Goal: Communication & Community: Share content

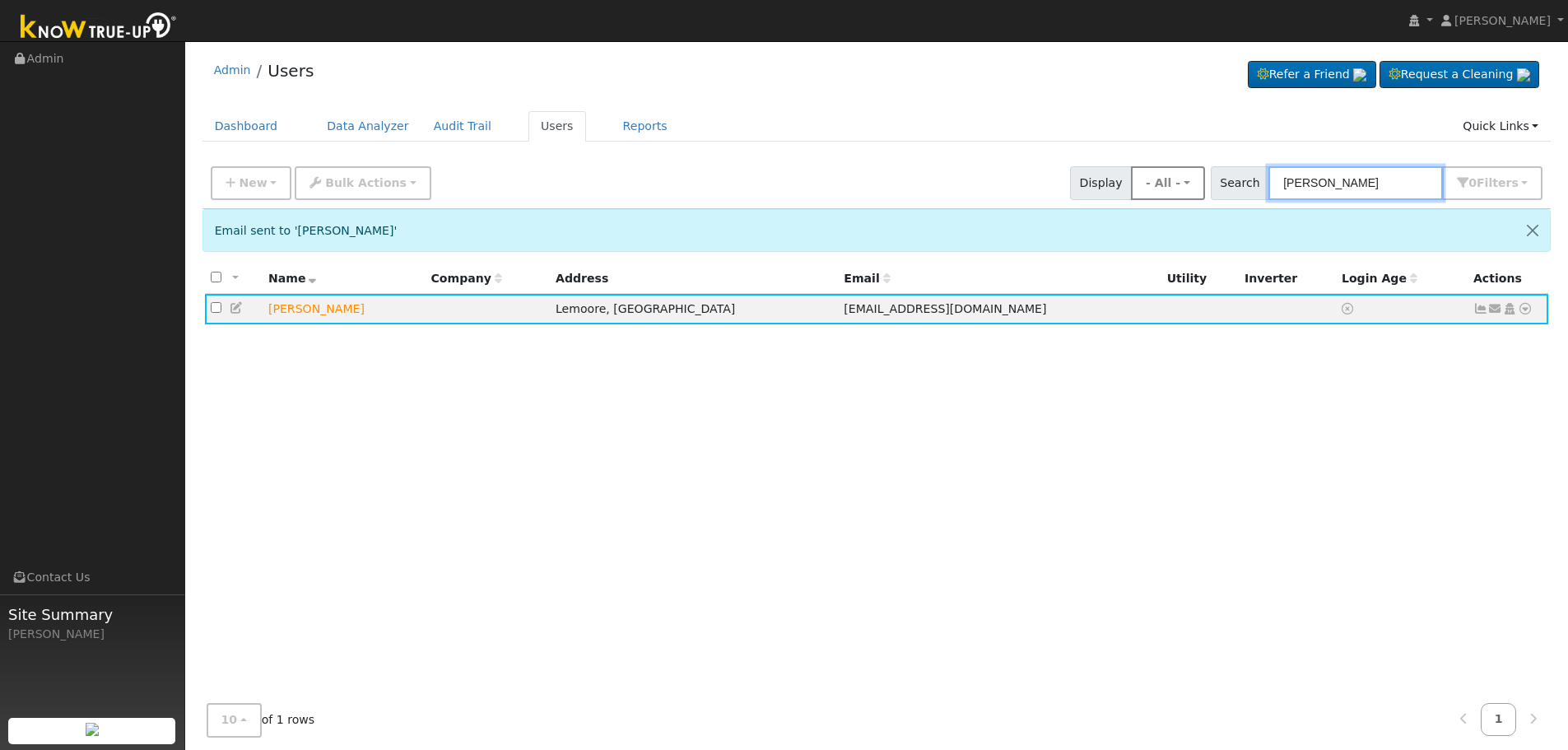
drag, startPoint x: 1280, startPoint y: 182, endPoint x: 1197, endPoint y: 175, distance: 83.3
click at [1195, 175] on div "New Add User Quick Add Quick Connect Quick Convert Lead Bulk Actions Send Email…" at bounding box center [877, 181] width 1339 height 40
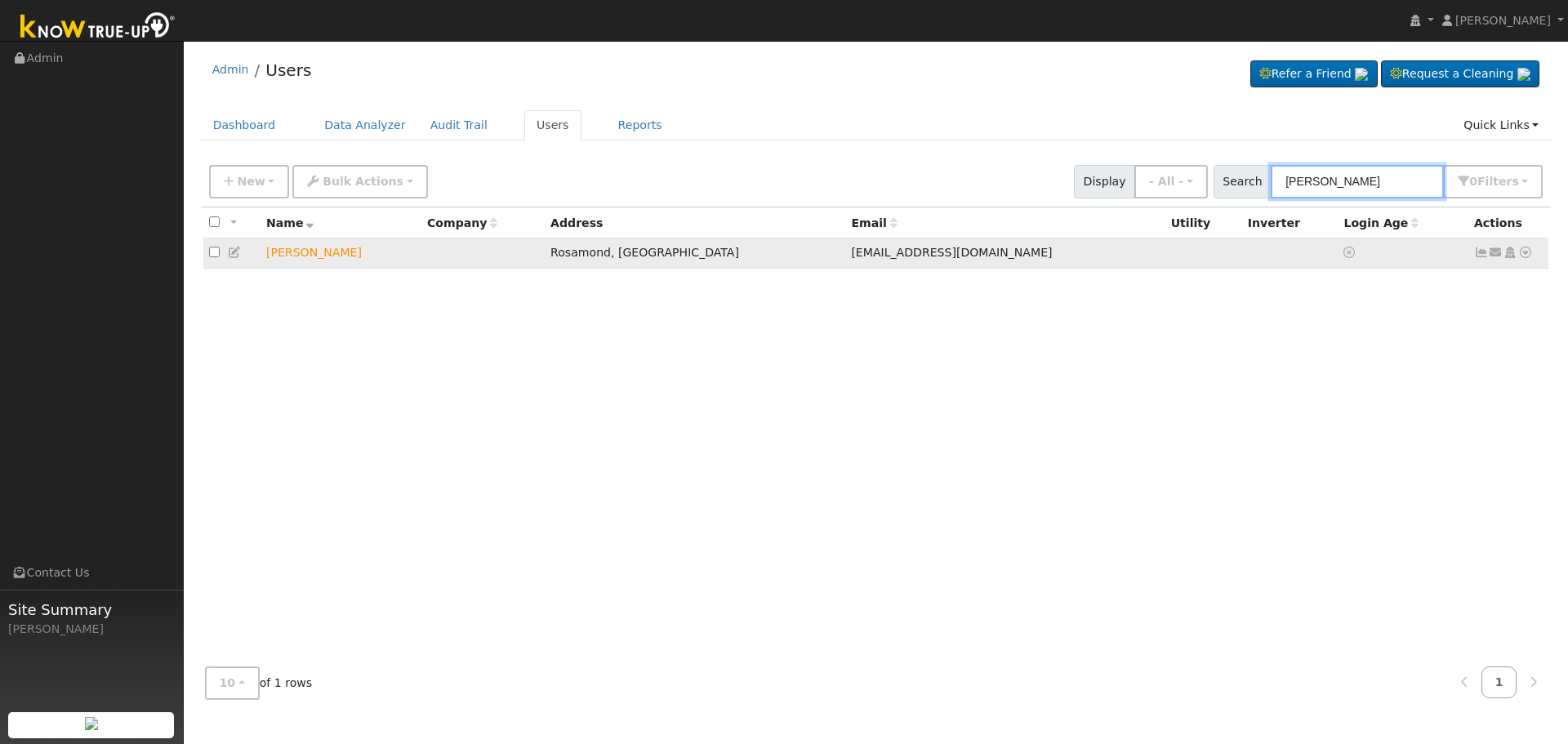
type input "[PERSON_NAME]"
click at [1495, 256] on icon at bounding box center [1496, 252] width 15 height 11
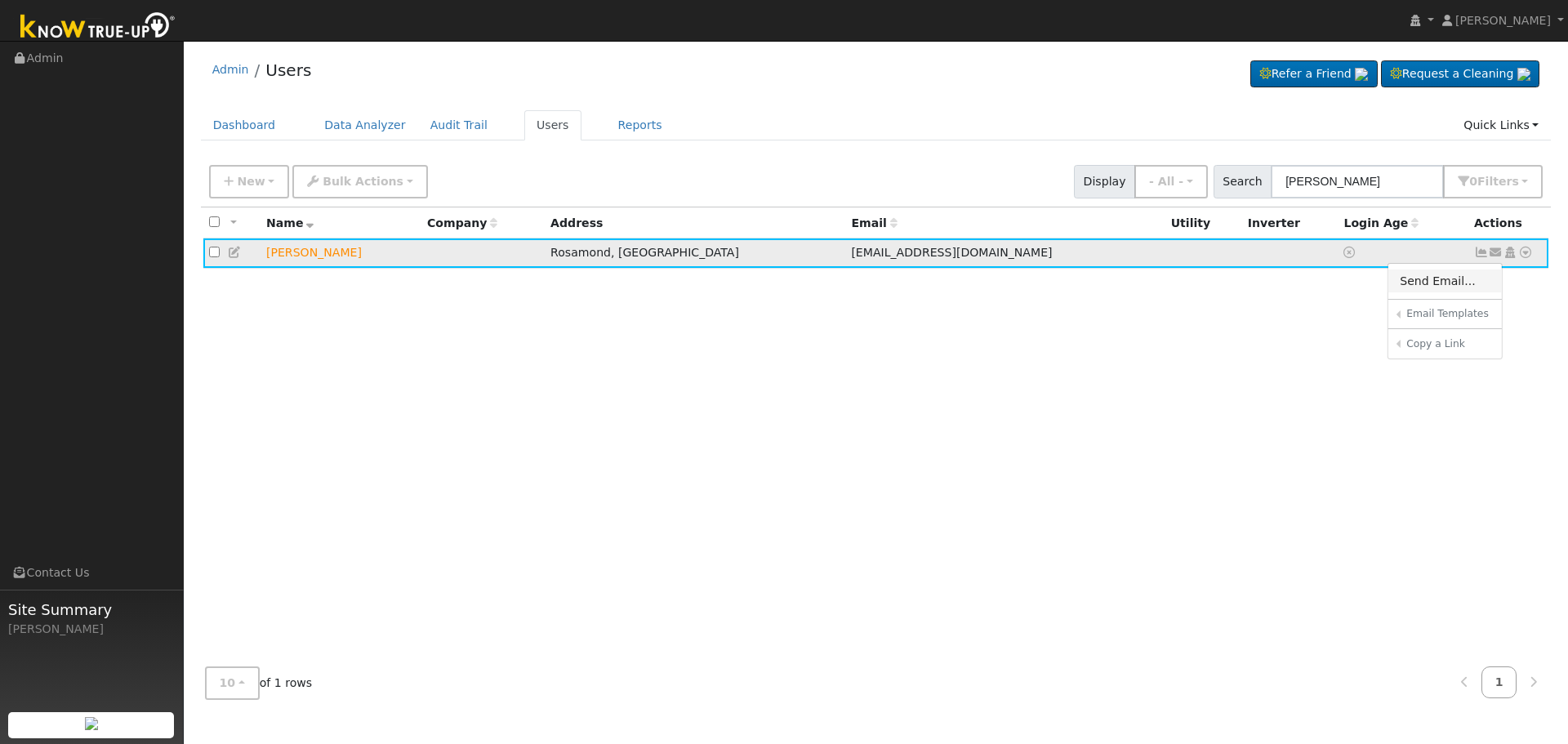
click at [1420, 283] on link "Send Email..." at bounding box center [1445, 281] width 113 height 23
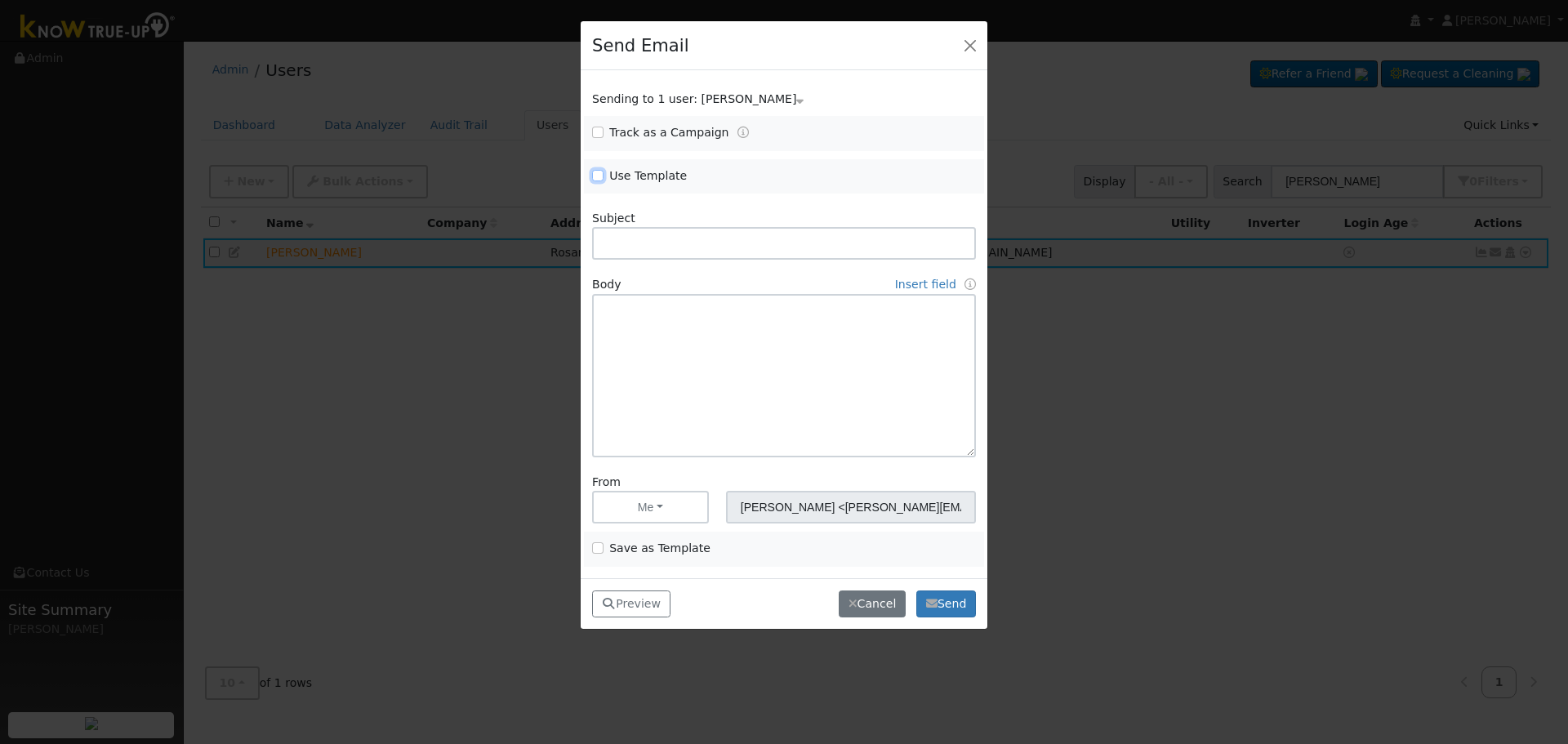
click at [602, 173] on input "Use Template" at bounding box center [598, 175] width 11 height 11
checkbox input "true"
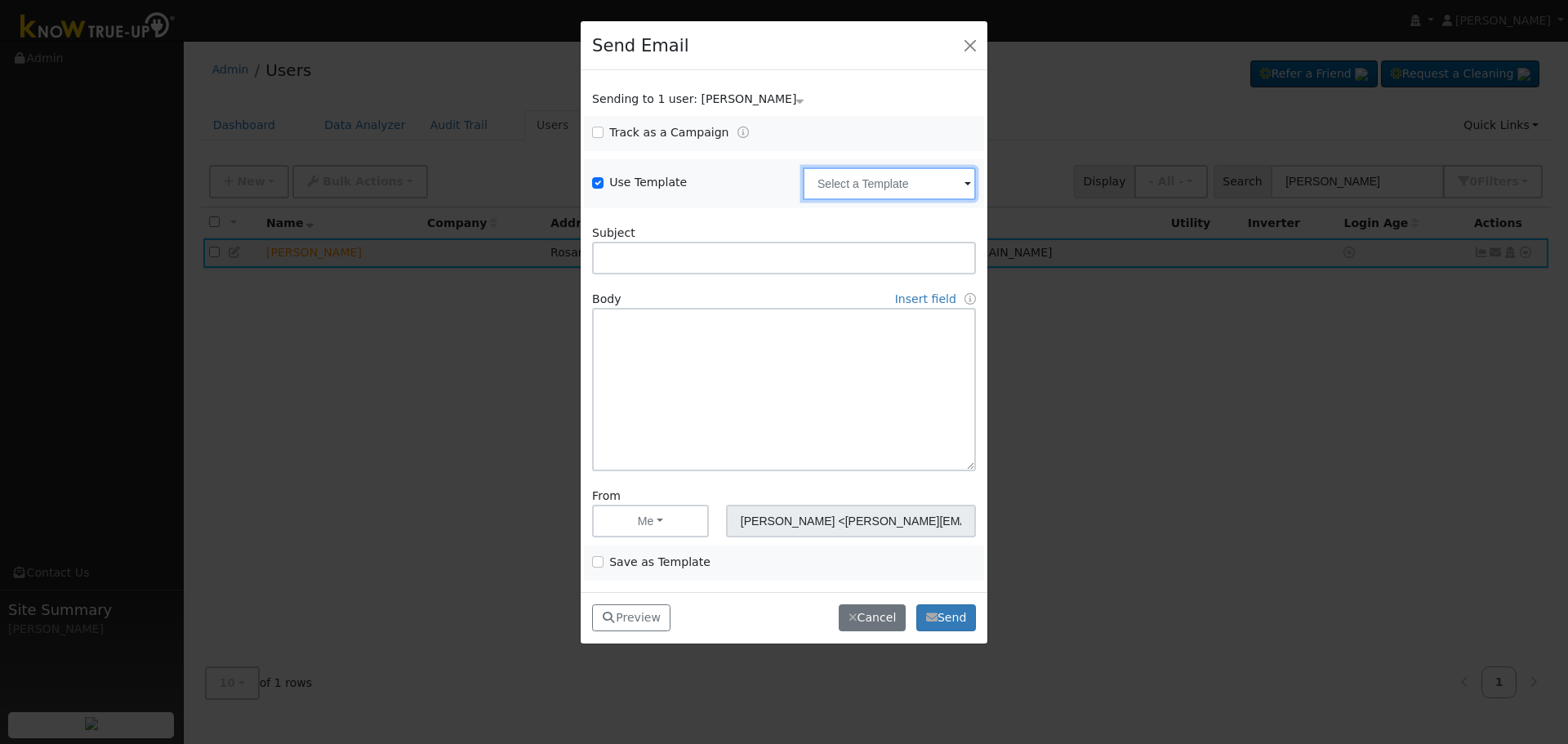
click at [853, 183] on input "text" at bounding box center [890, 183] width 174 height 33
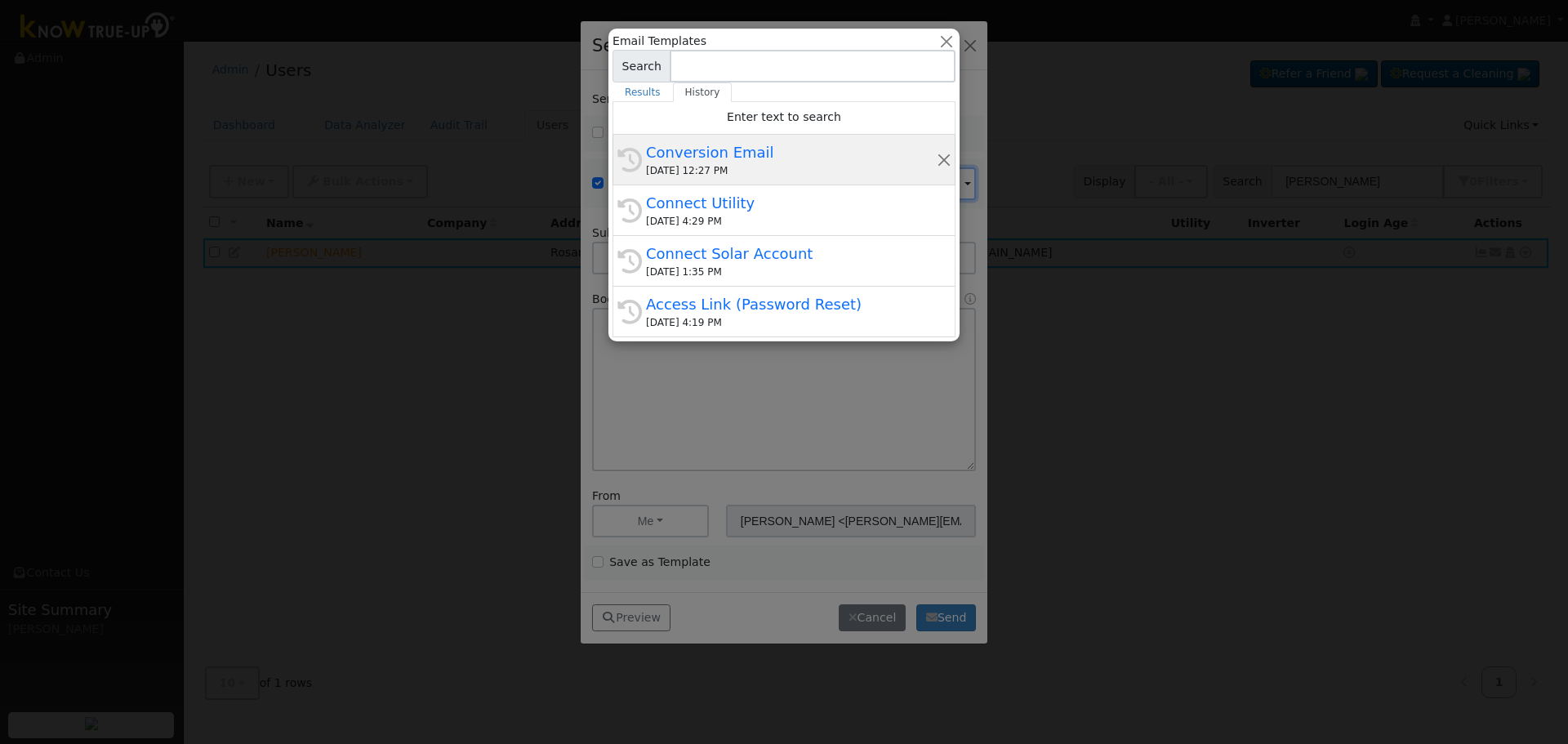
click at [737, 151] on div "Conversion Email" at bounding box center [792, 152] width 291 height 22
type input "Conversion Email"
type input "Connect Your Utility Account"
type textarea "Dear {user_fname}, The first step is to connect your electric utility account. …"
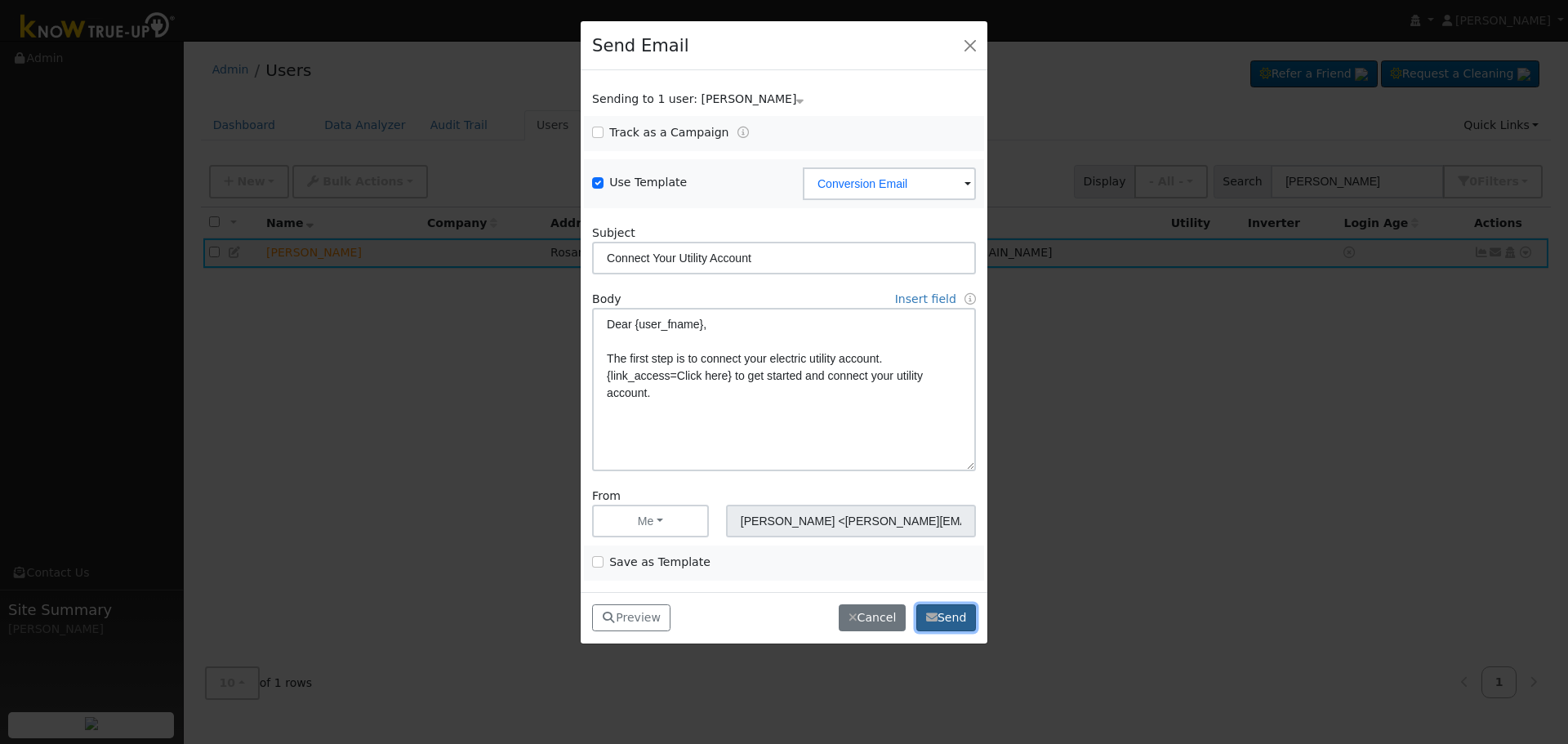
click at [928, 623] on icon "button" at bounding box center [932, 618] width 11 height 11
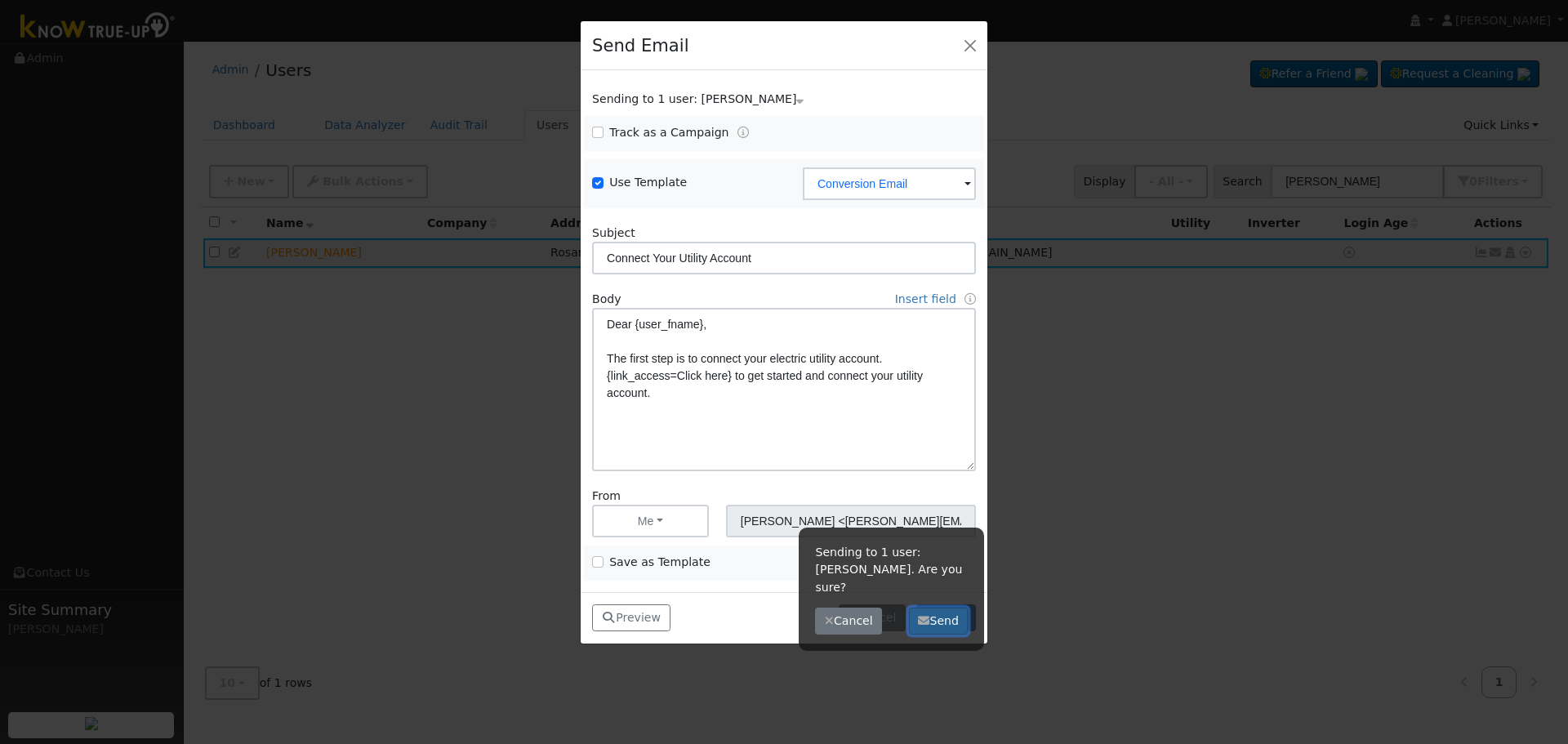
click at [939, 607] on button "Send" at bounding box center [939, 620] width 59 height 27
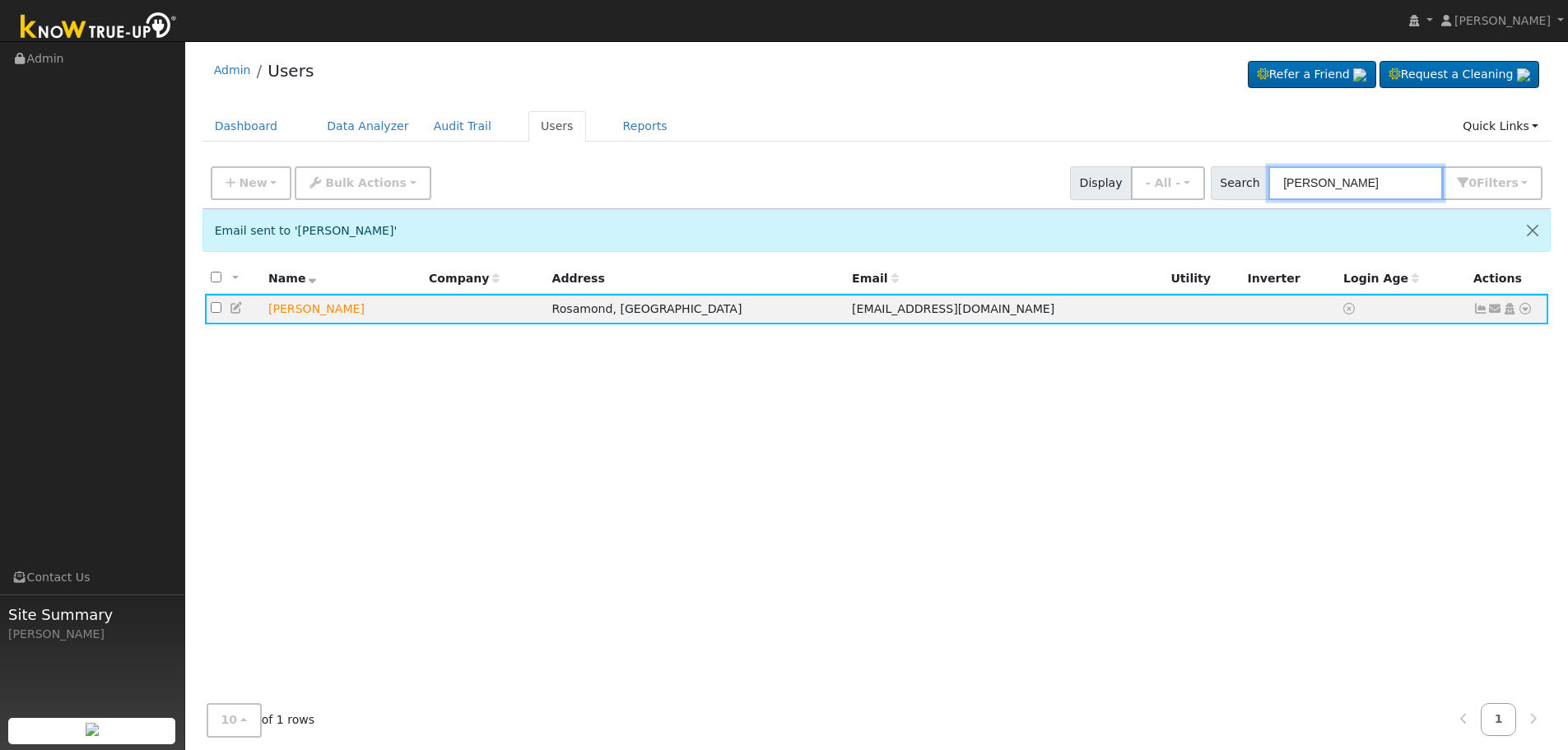
drag, startPoint x: 1381, startPoint y: 181, endPoint x: 814, endPoint y: 160, distance: 567.4
click at [960, 171] on div "New Add User Quick Add Quick Connect Quick Convert Lead Bulk Actions Send Email…" at bounding box center [877, 181] width 1339 height 40
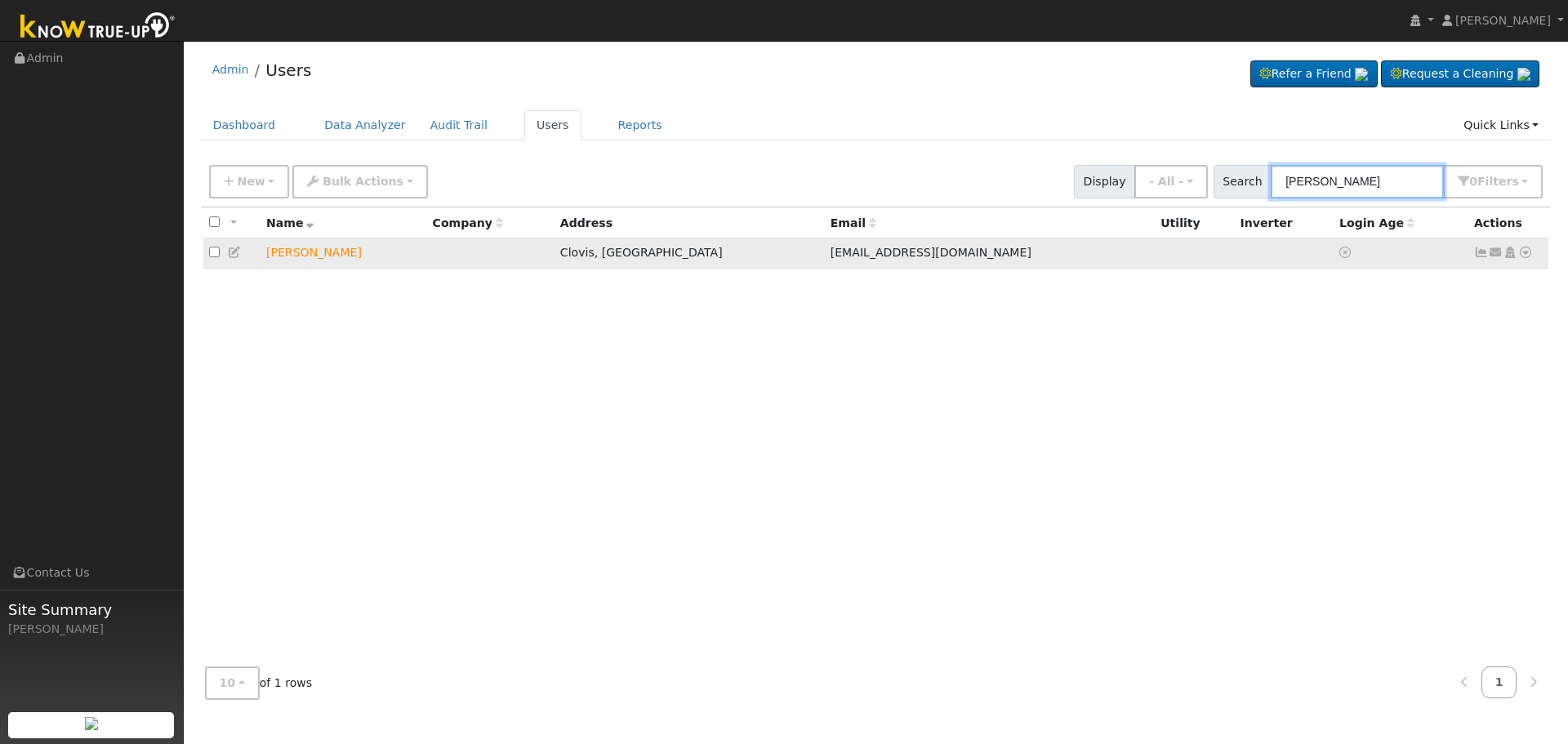
type input "[PERSON_NAME]"
click at [1495, 254] on icon at bounding box center [1496, 252] width 15 height 11
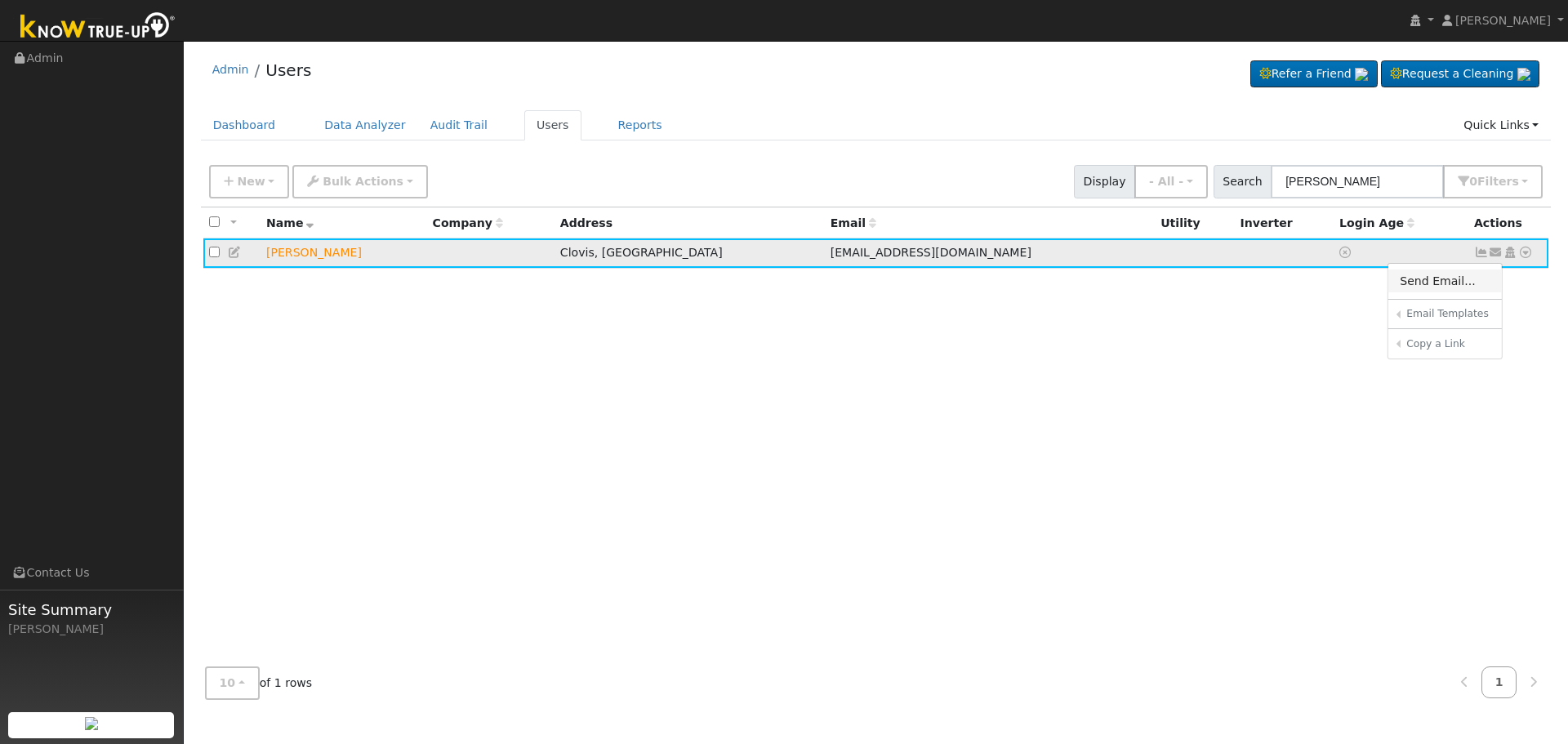
click at [1438, 287] on link "Send Email..." at bounding box center [1445, 281] width 113 height 23
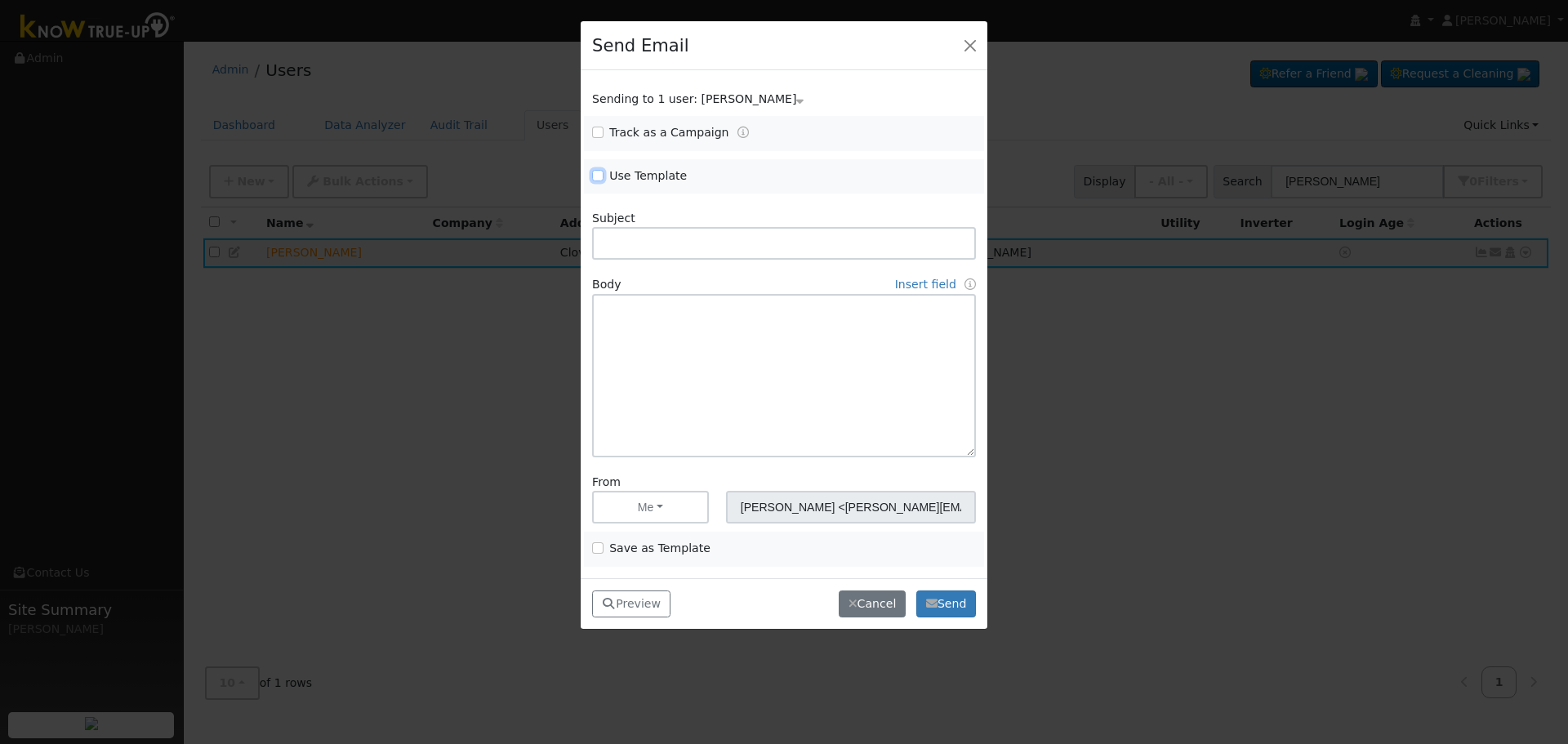
click at [593, 173] on input "Use Template" at bounding box center [598, 175] width 11 height 11
checkbox input "true"
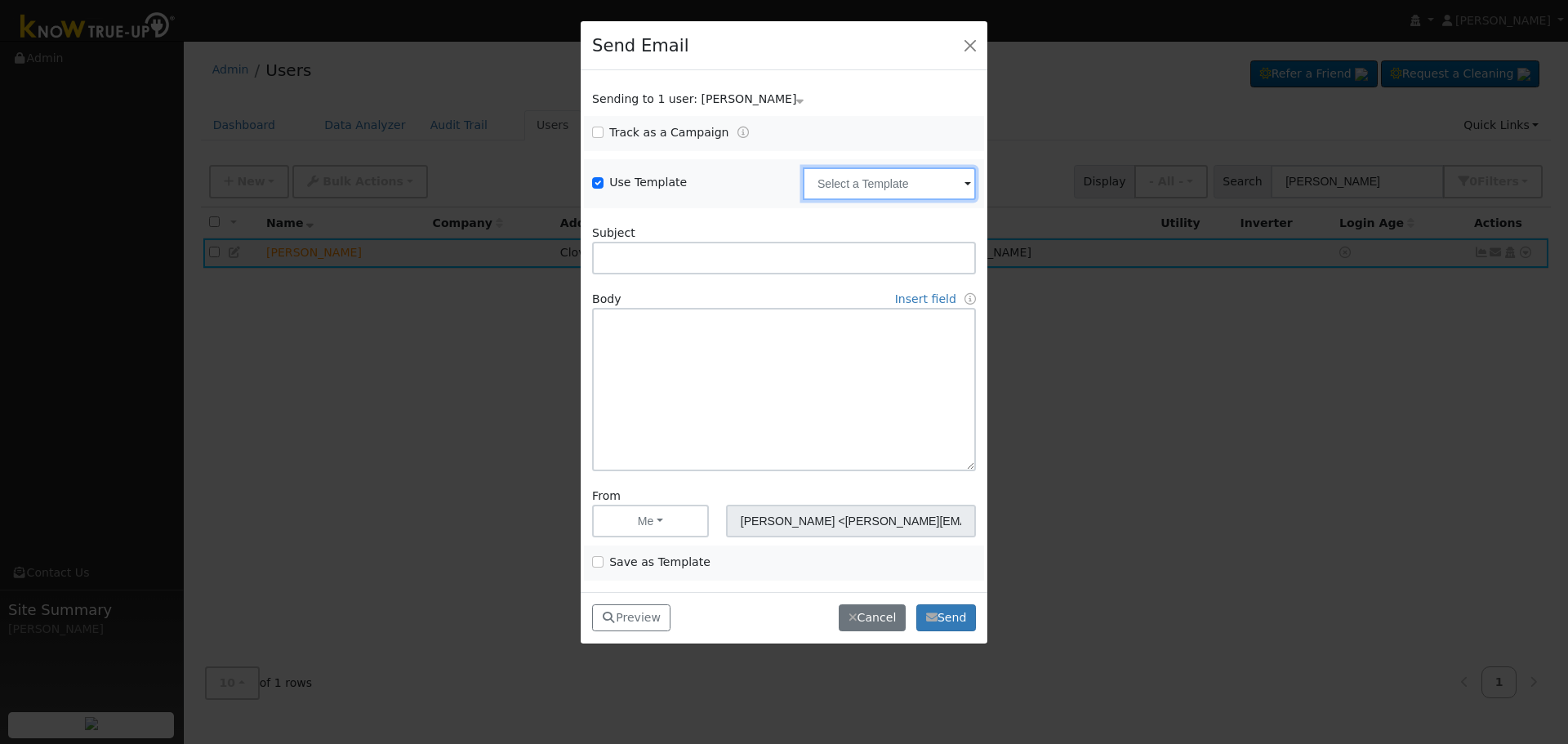
click at [847, 181] on input "text" at bounding box center [890, 183] width 174 height 33
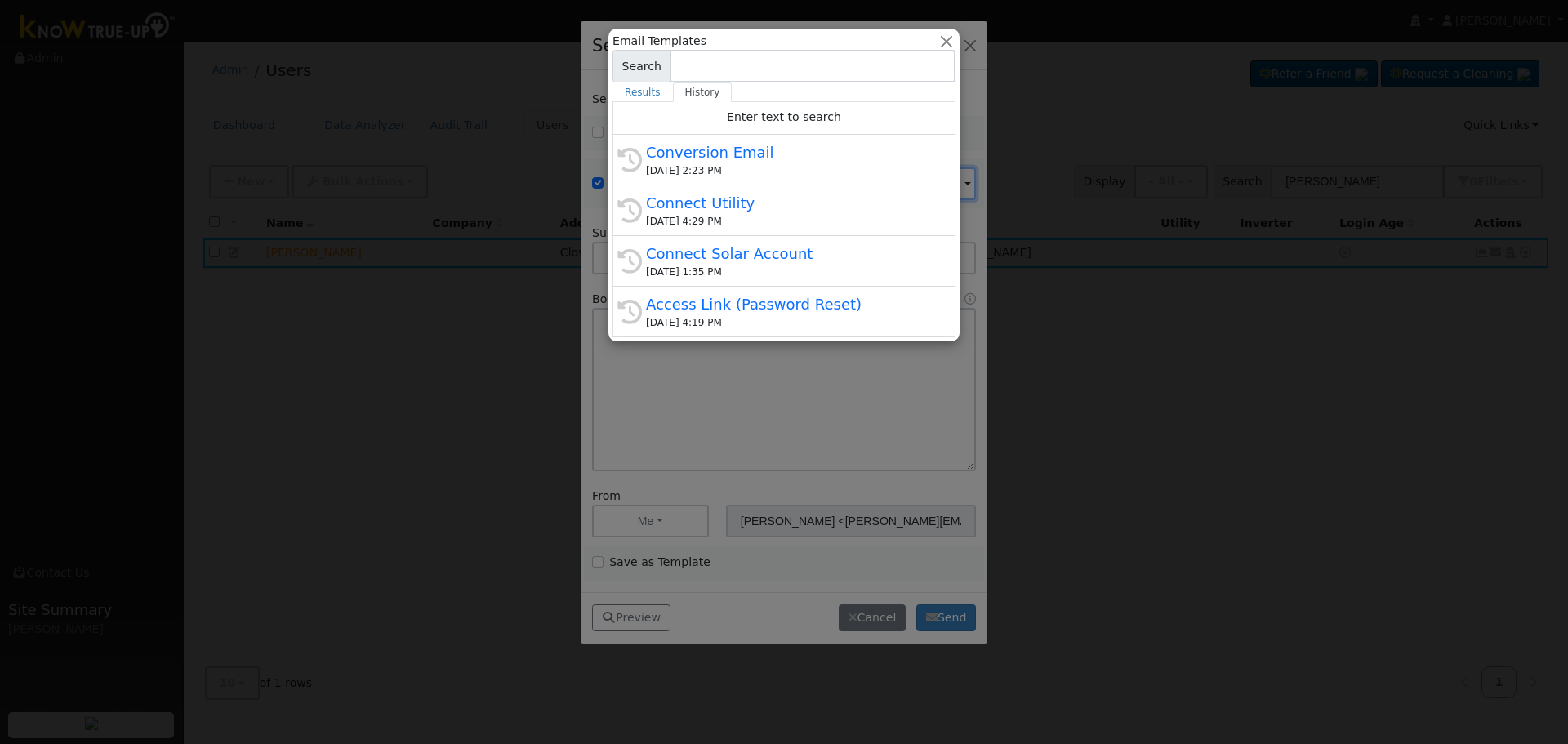
click at [709, 167] on div "[DATE] 2:23 PM" at bounding box center [792, 171] width 291 height 15
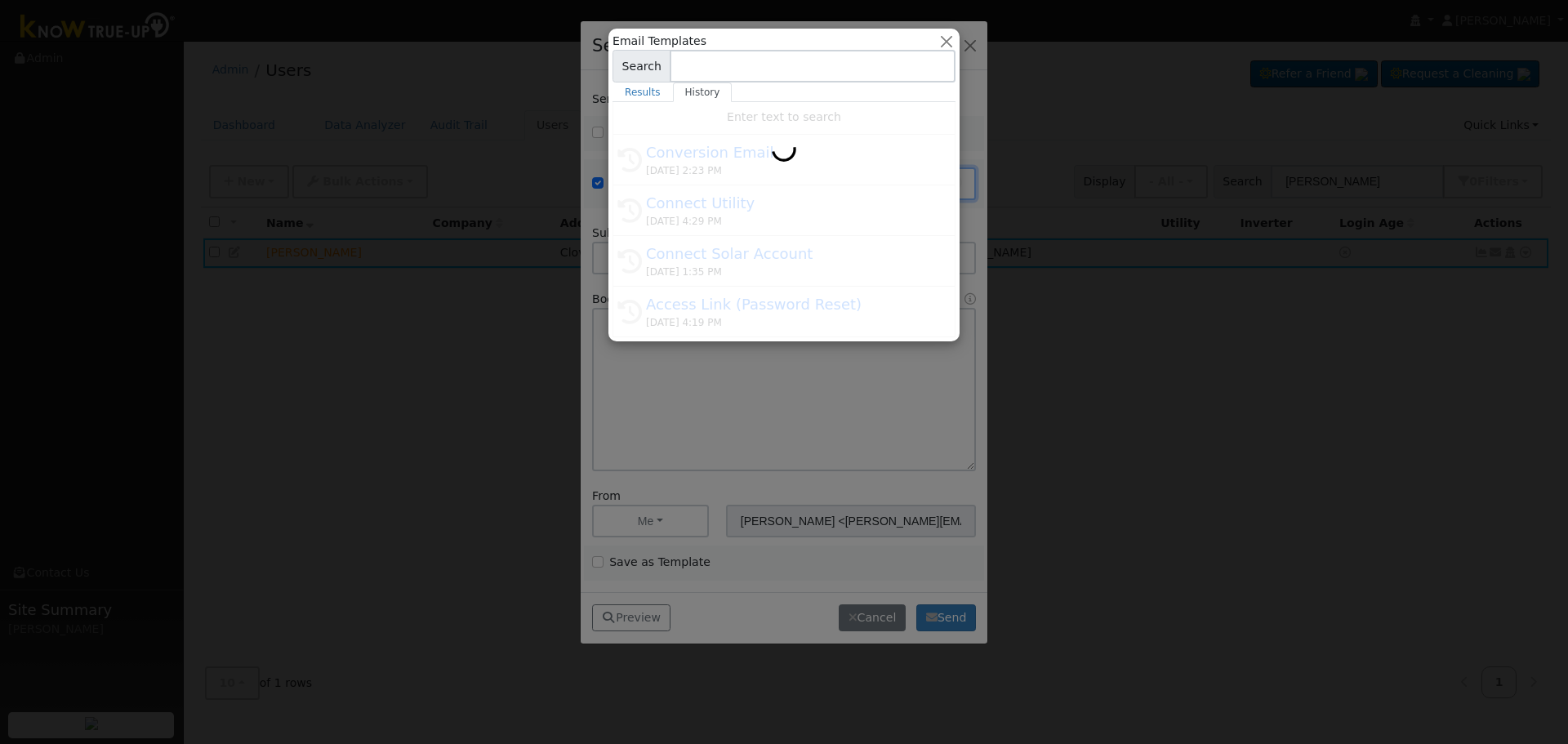
type input "Conversion Email"
type input "Connect Your Utility Account"
type textarea "Dear {user_fname}, The first step is to connect your electric utility account. …"
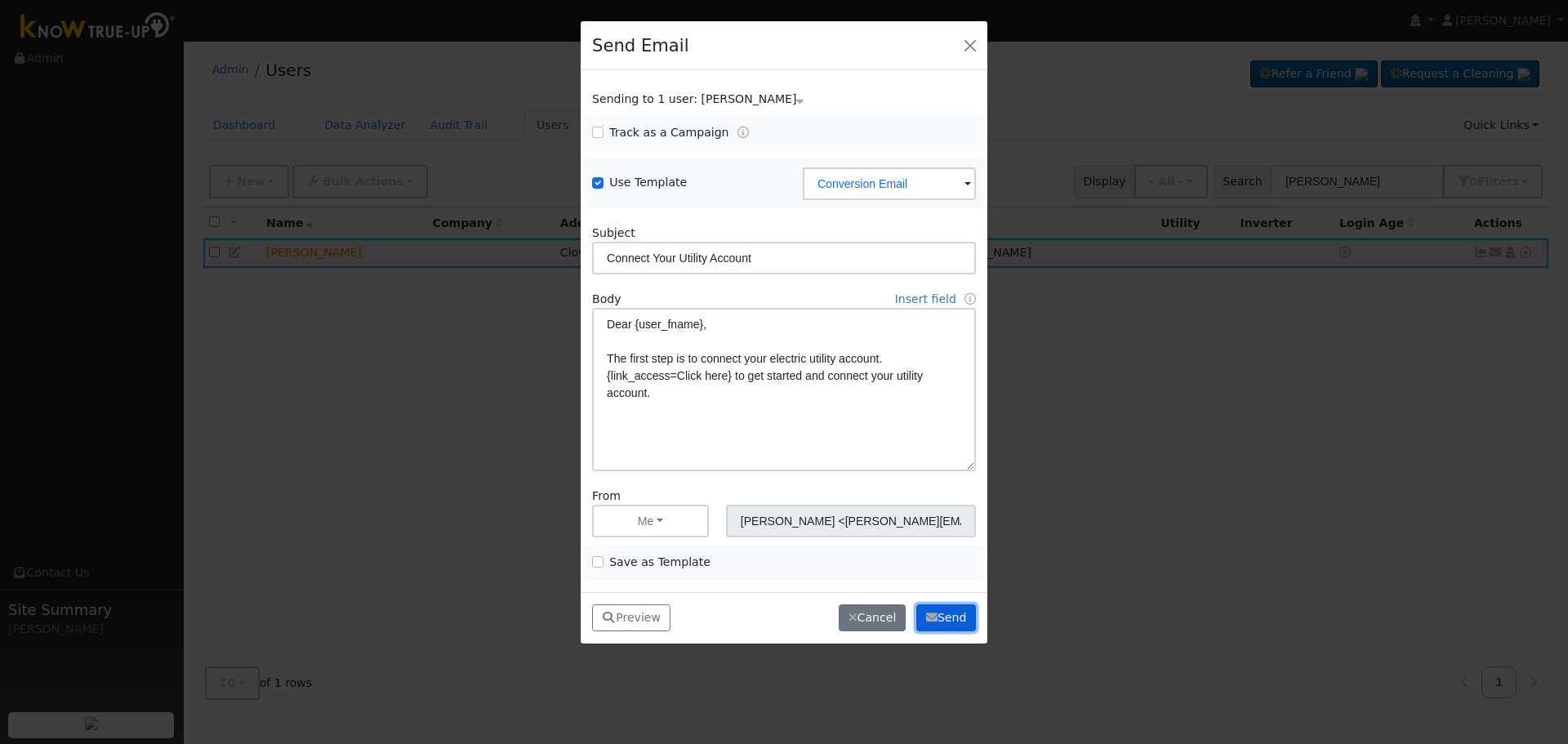
click at [940, 620] on button "Send" at bounding box center [945, 618] width 59 height 27
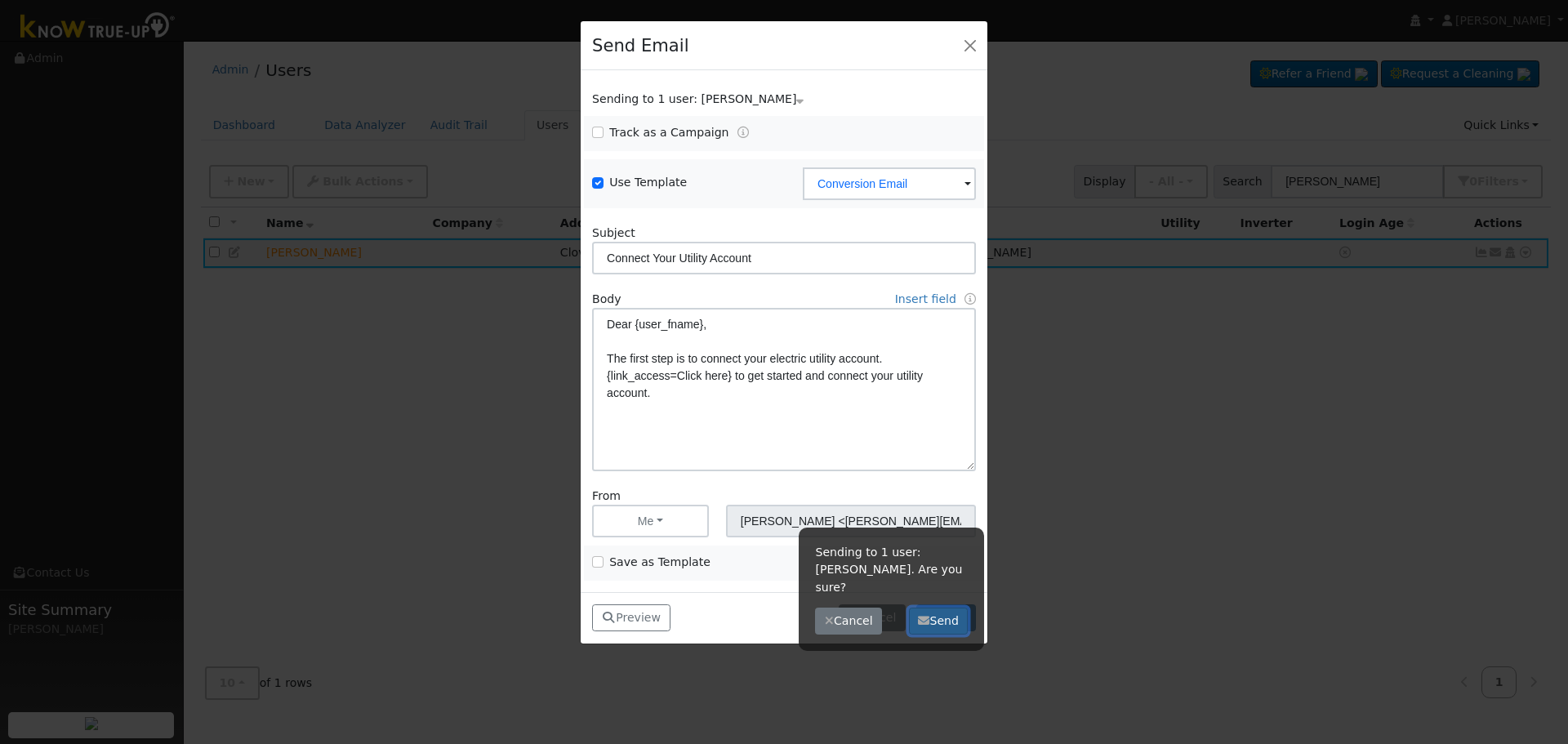
click at [938, 607] on button "Send" at bounding box center [939, 620] width 59 height 27
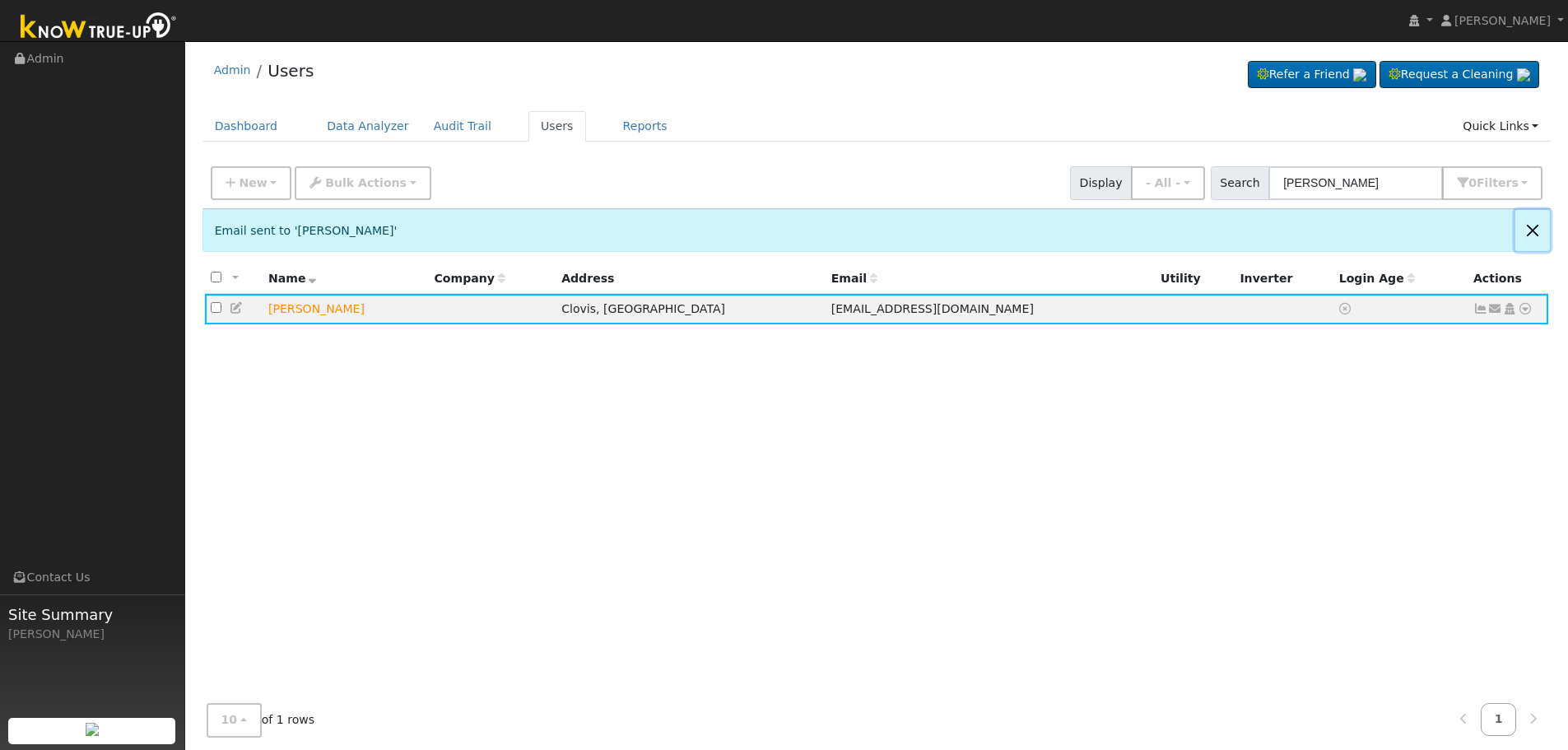
click at [1531, 227] on button "Close" at bounding box center [1533, 230] width 34 height 40
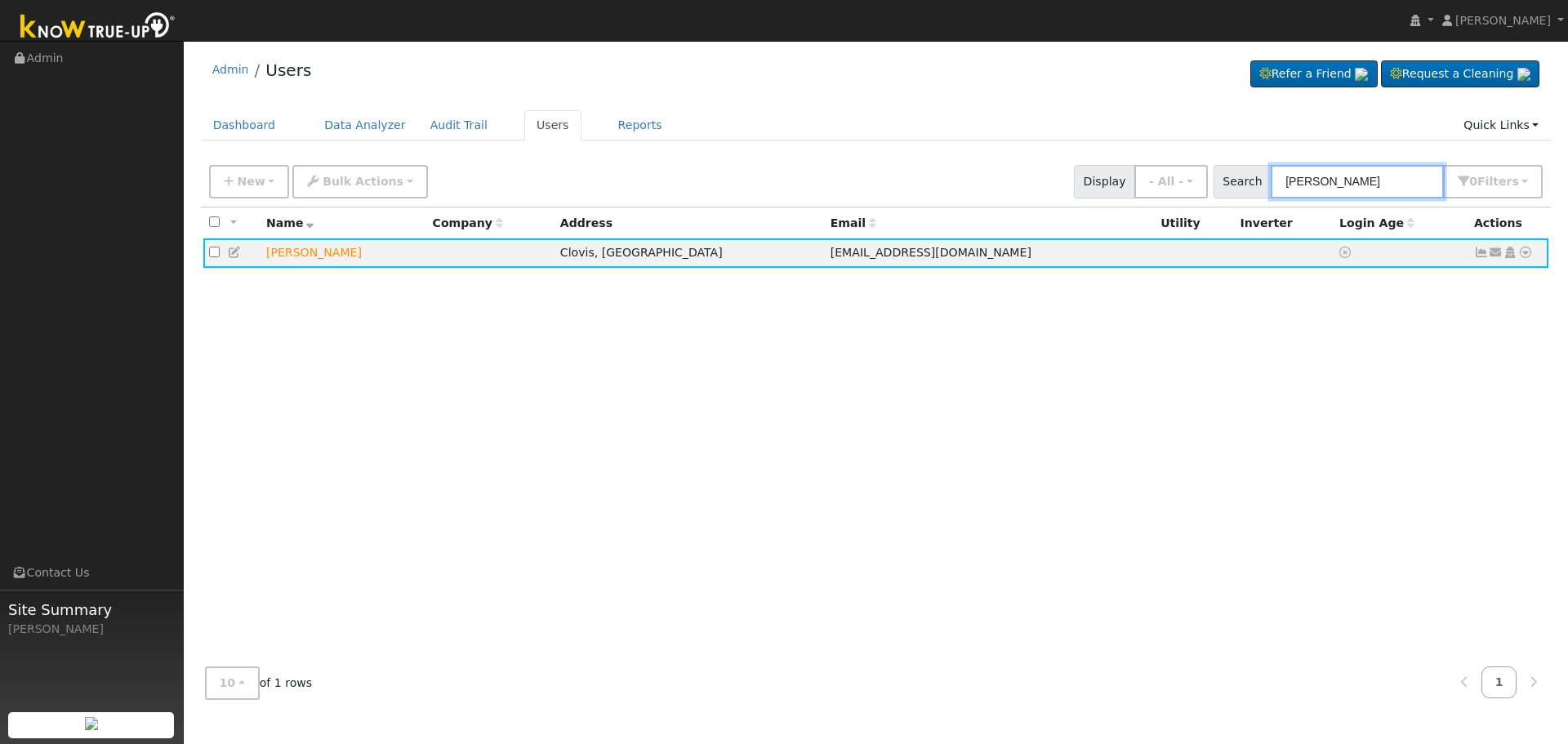
drag, startPoint x: 1394, startPoint y: 190, endPoint x: 985, endPoint y: 184, distance: 409.0
click at [1006, 179] on div "New Add User Quick Add Quick Connect Quick Convert Lead Bulk Actions Send Email…" at bounding box center [876, 179] width 1341 height 40
